Goal: Find specific page/section: Find specific page/section

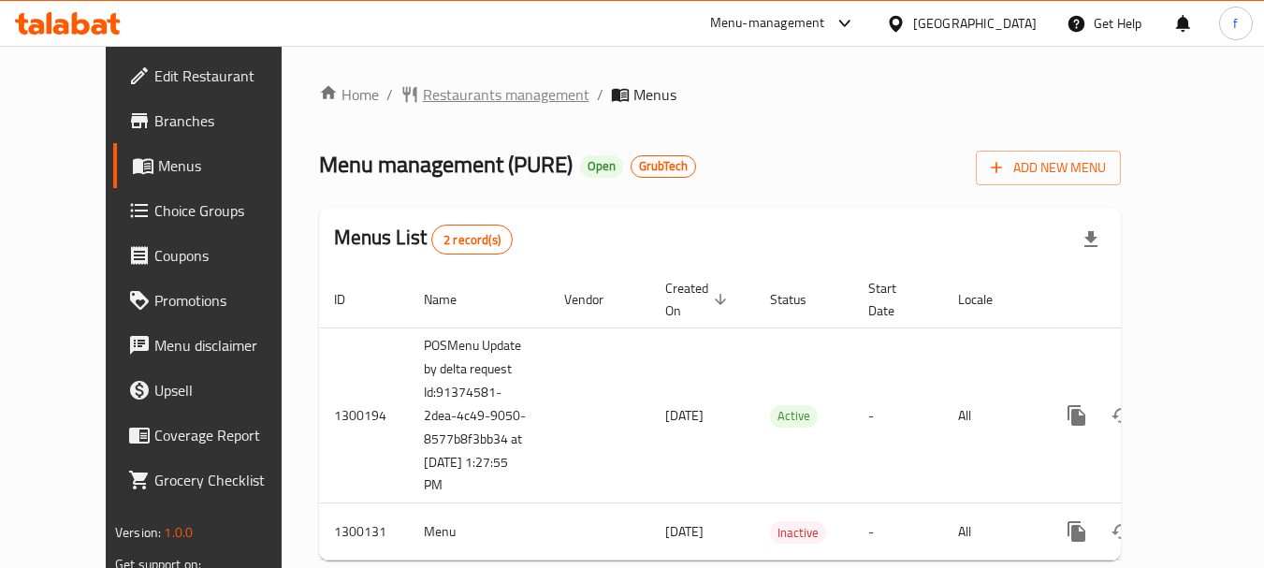
click at [426, 99] on span "Restaurants management" at bounding box center [506, 94] width 167 height 22
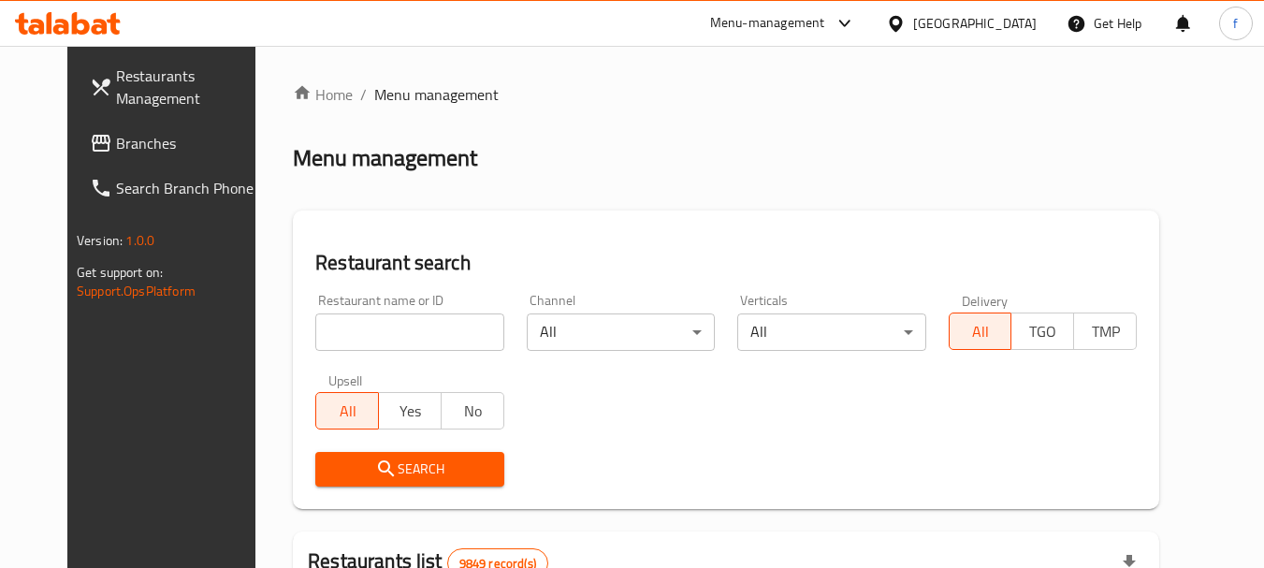
click at [315, 328] on input "search" at bounding box center [409, 331] width 188 height 37
paste input "701631"
type input "701631"
click at [378, 469] on icon "submit" at bounding box center [386, 468] width 16 height 16
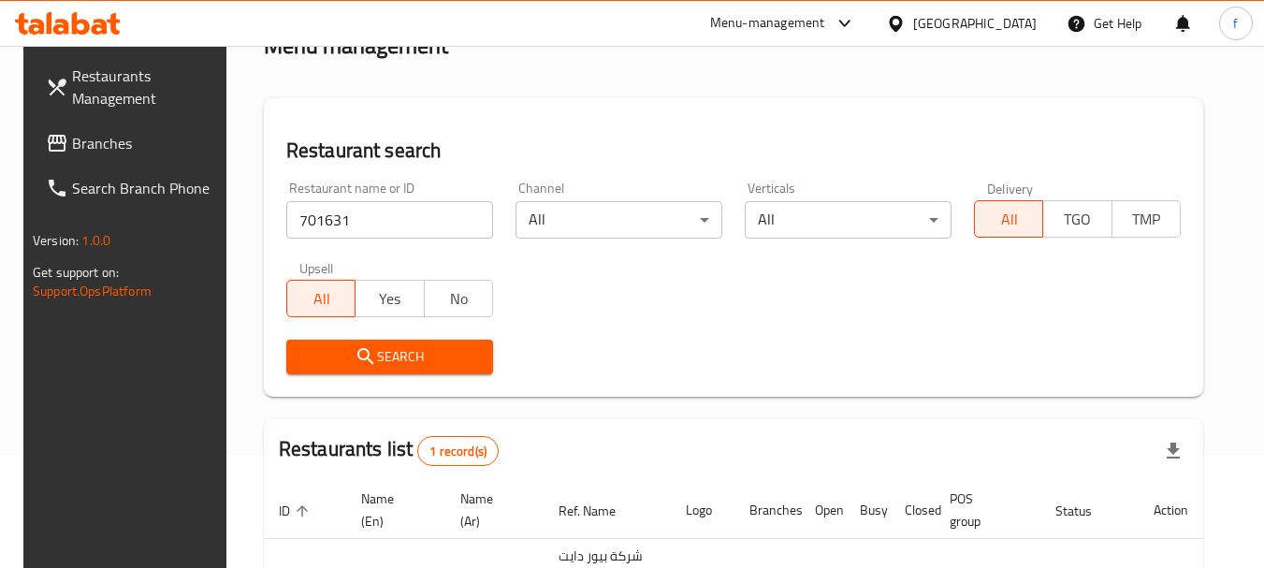
scroll to position [267, 0]
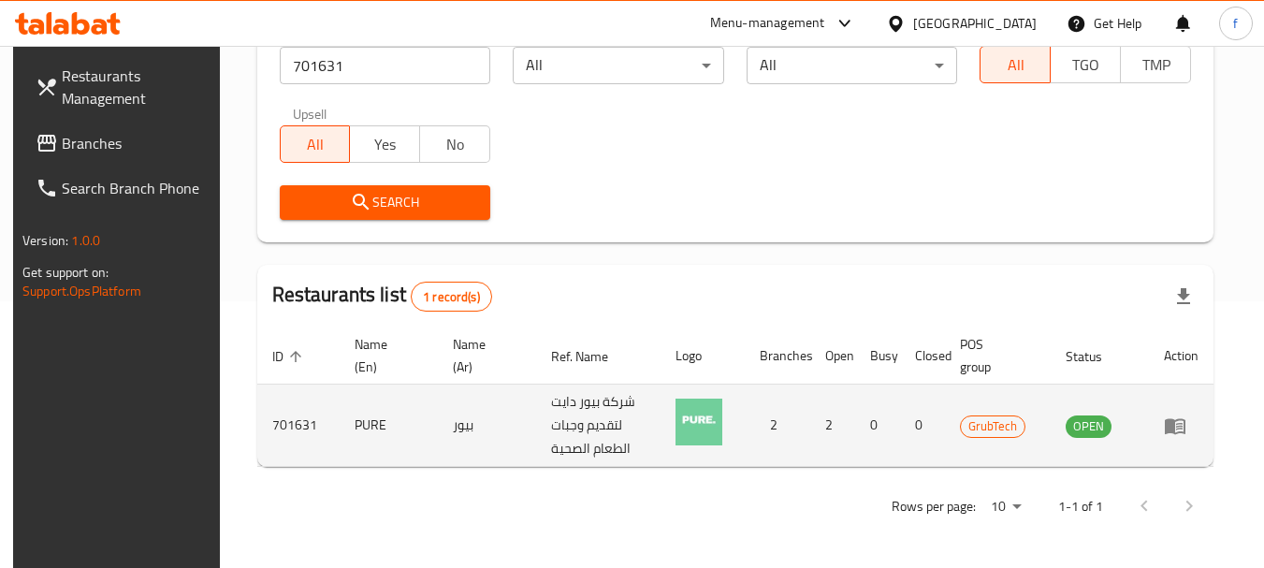
click at [1186, 428] on icon "enhanced table" at bounding box center [1175, 426] width 21 height 16
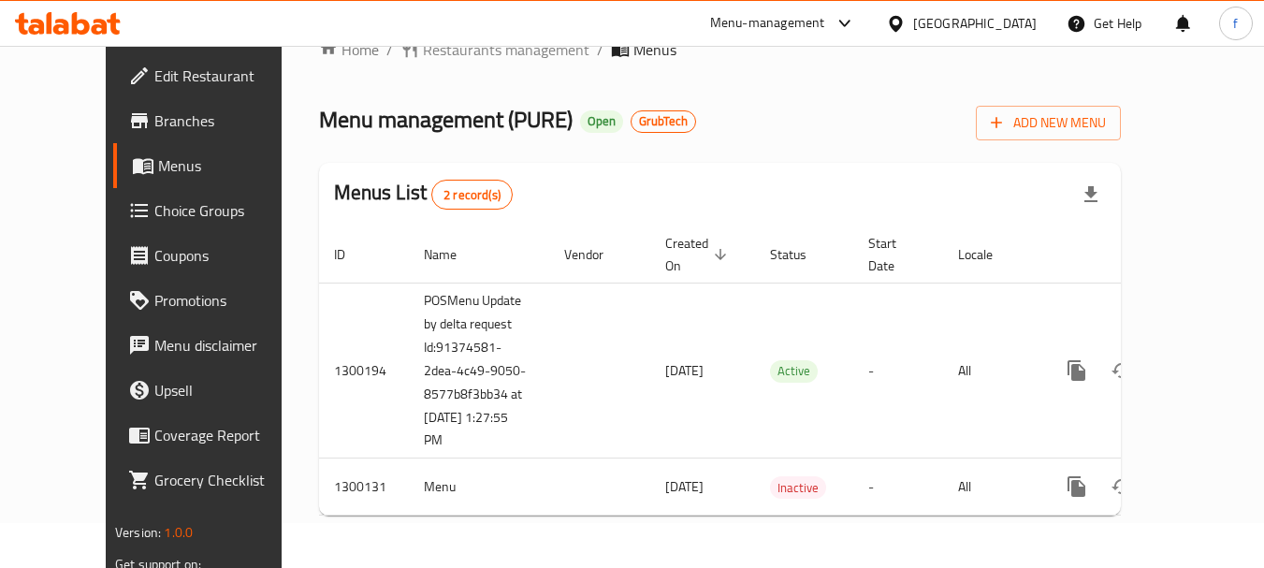
scroll to position [24, 0]
